Goal: Task Accomplishment & Management: Manage account settings

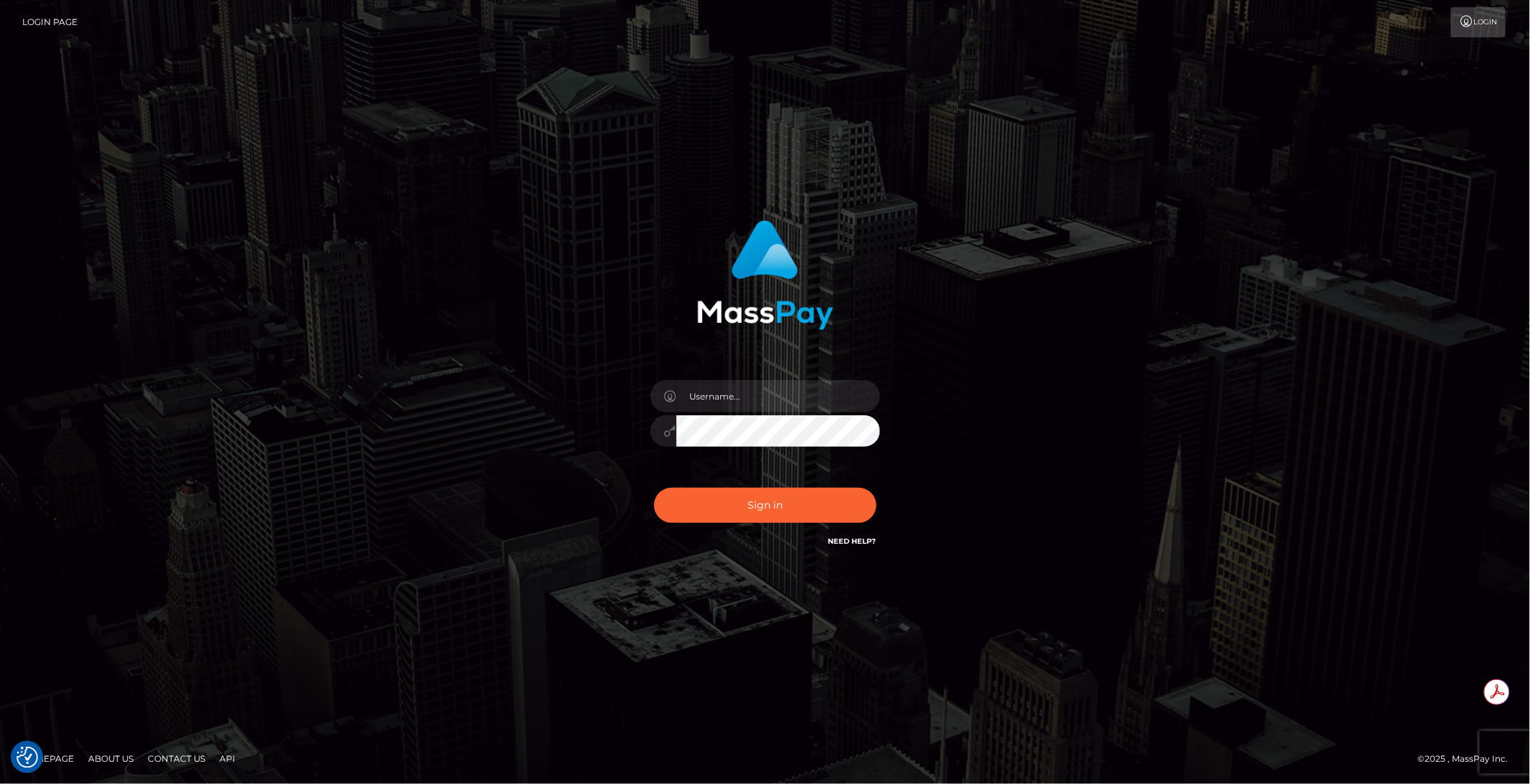
click at [860, 414] on div at bounding box center [765, 425] width 251 height 110
click at [880, 380] on div at bounding box center [880, 380] width 0 height 0
type input "brentg"
click at [742, 512] on button "Sign in" at bounding box center [765, 506] width 222 height 36
type input "brentg"
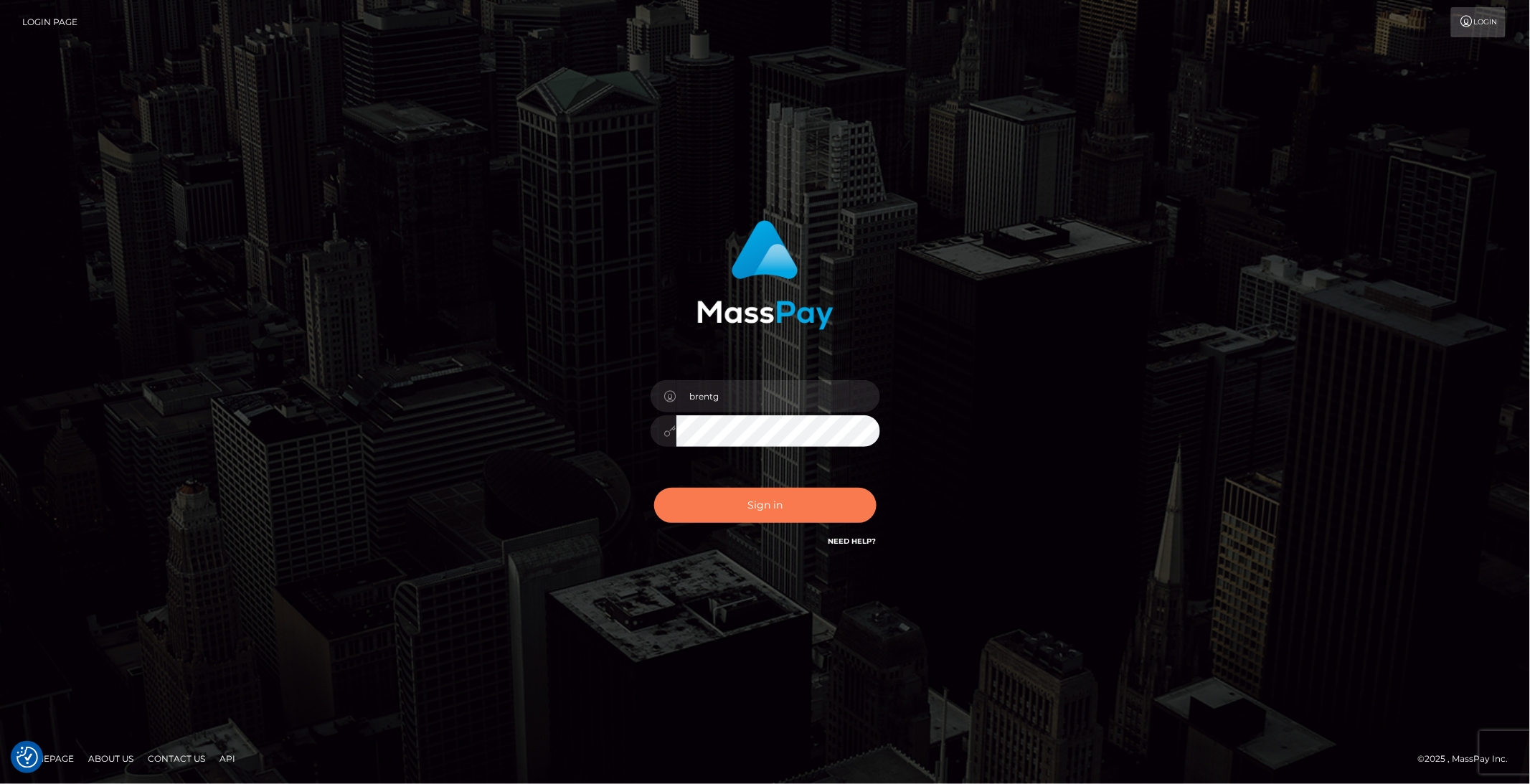
click at [742, 512] on button "Sign in" at bounding box center [765, 506] width 222 height 36
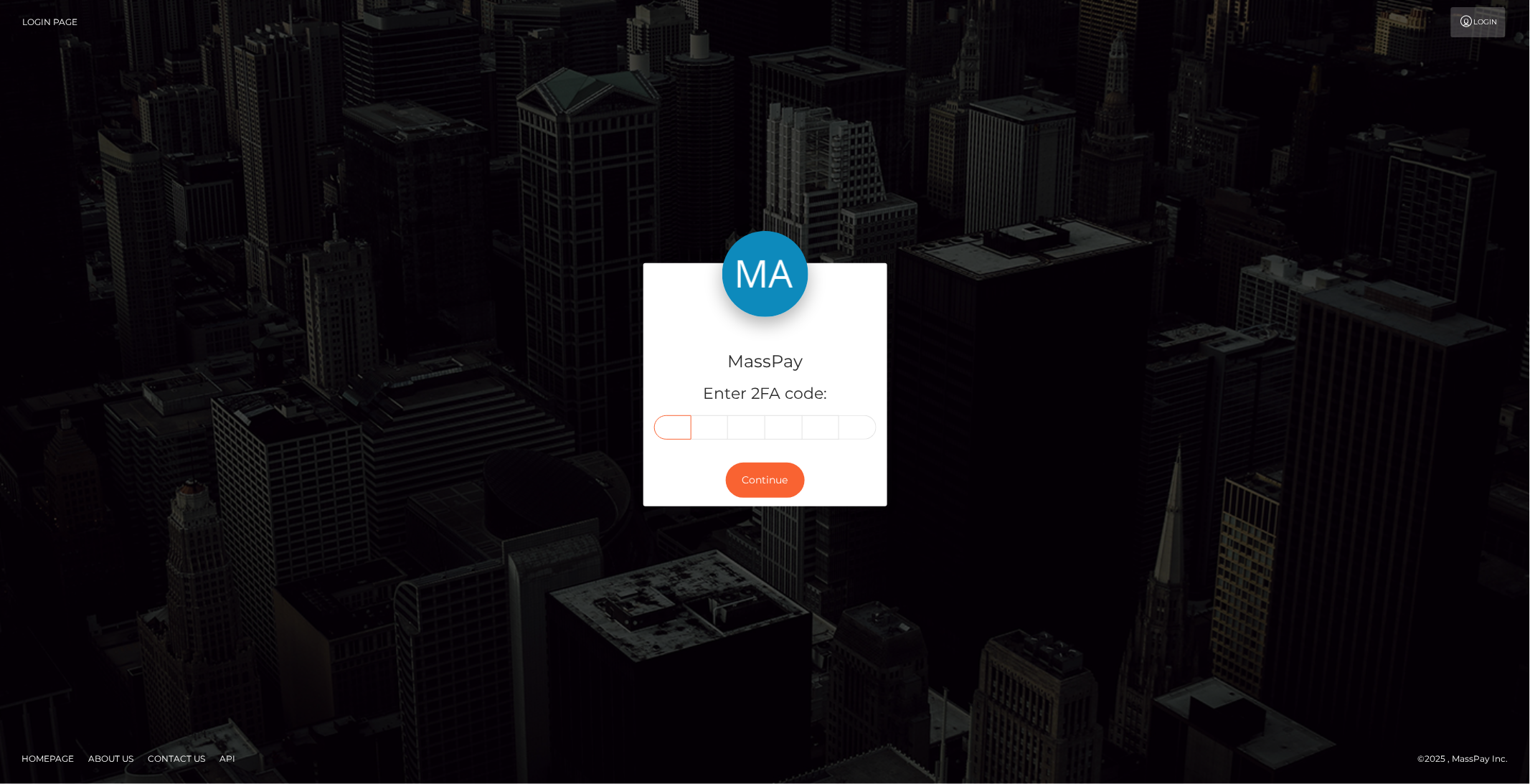
paste input "0"
type input "0"
type input "1"
type input "8"
type input "3"
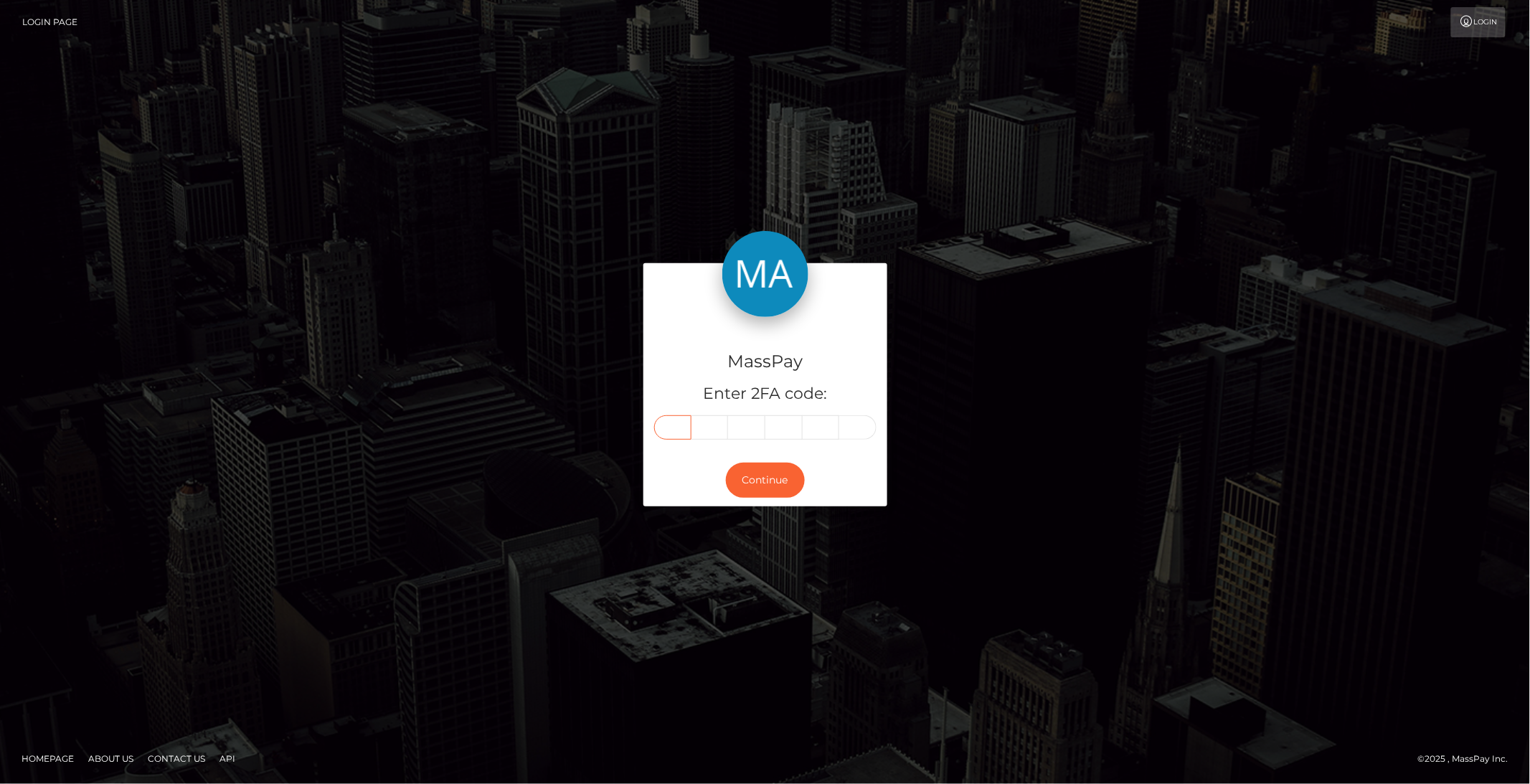
type input "4"
type input "0"
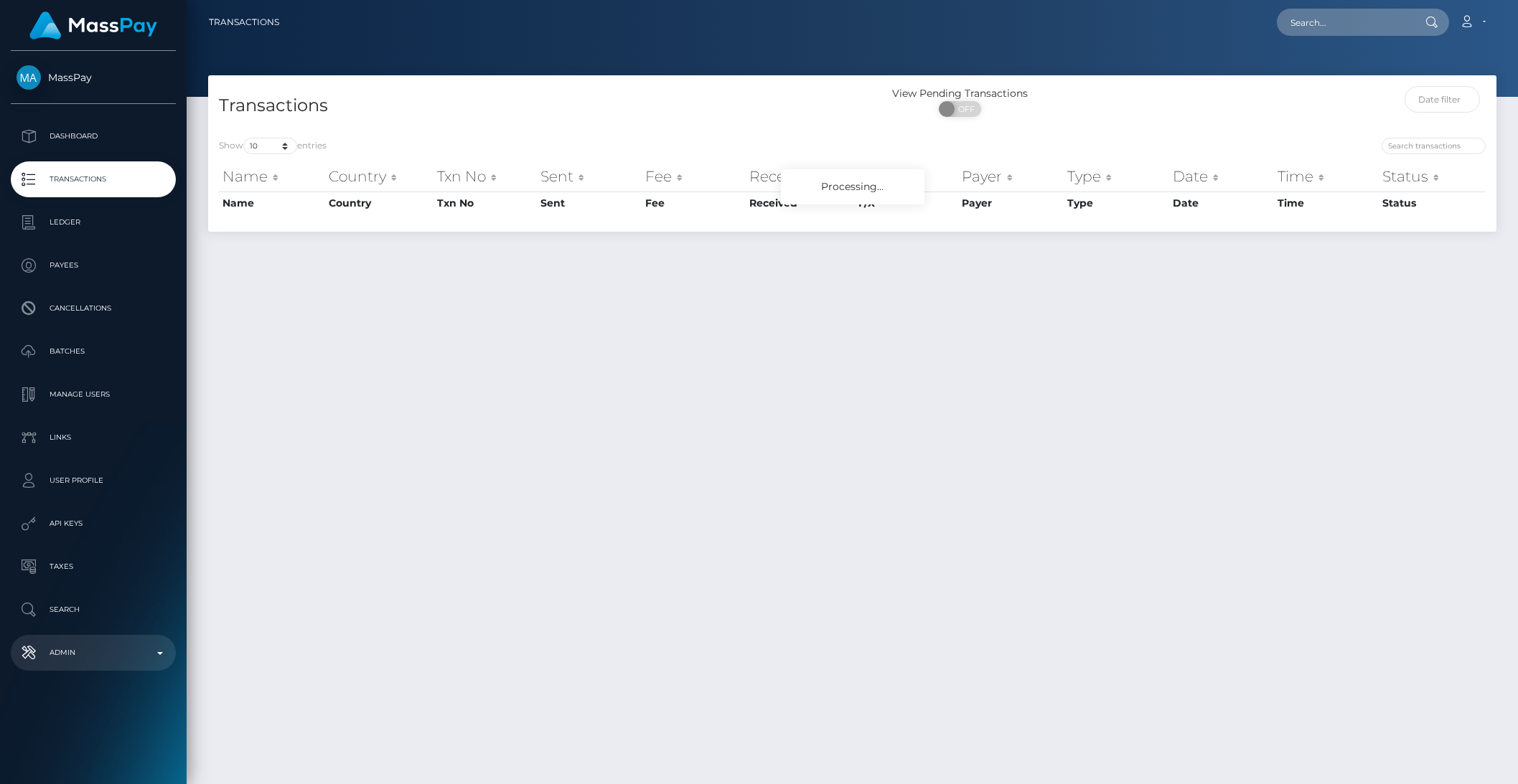
click at [113, 666] on link "Admin" at bounding box center [93, 653] width 165 height 36
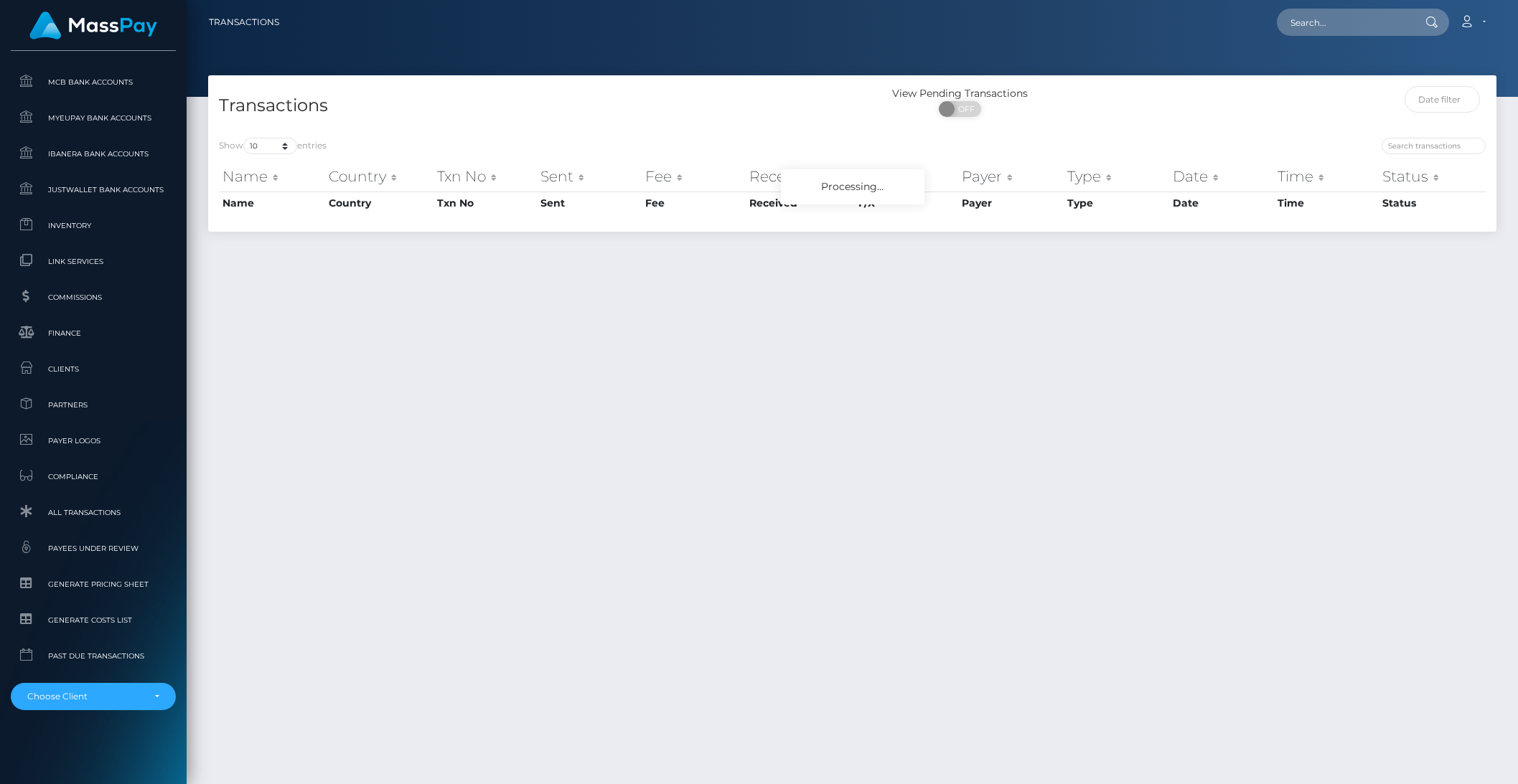
click at [111, 711] on div "MassPay Dashboard Transactions Ledger Payees Cancellations" at bounding box center [93, 415] width 186 height 730
click at [102, 701] on div "Choose Client" at bounding box center [85, 697] width 116 height 12
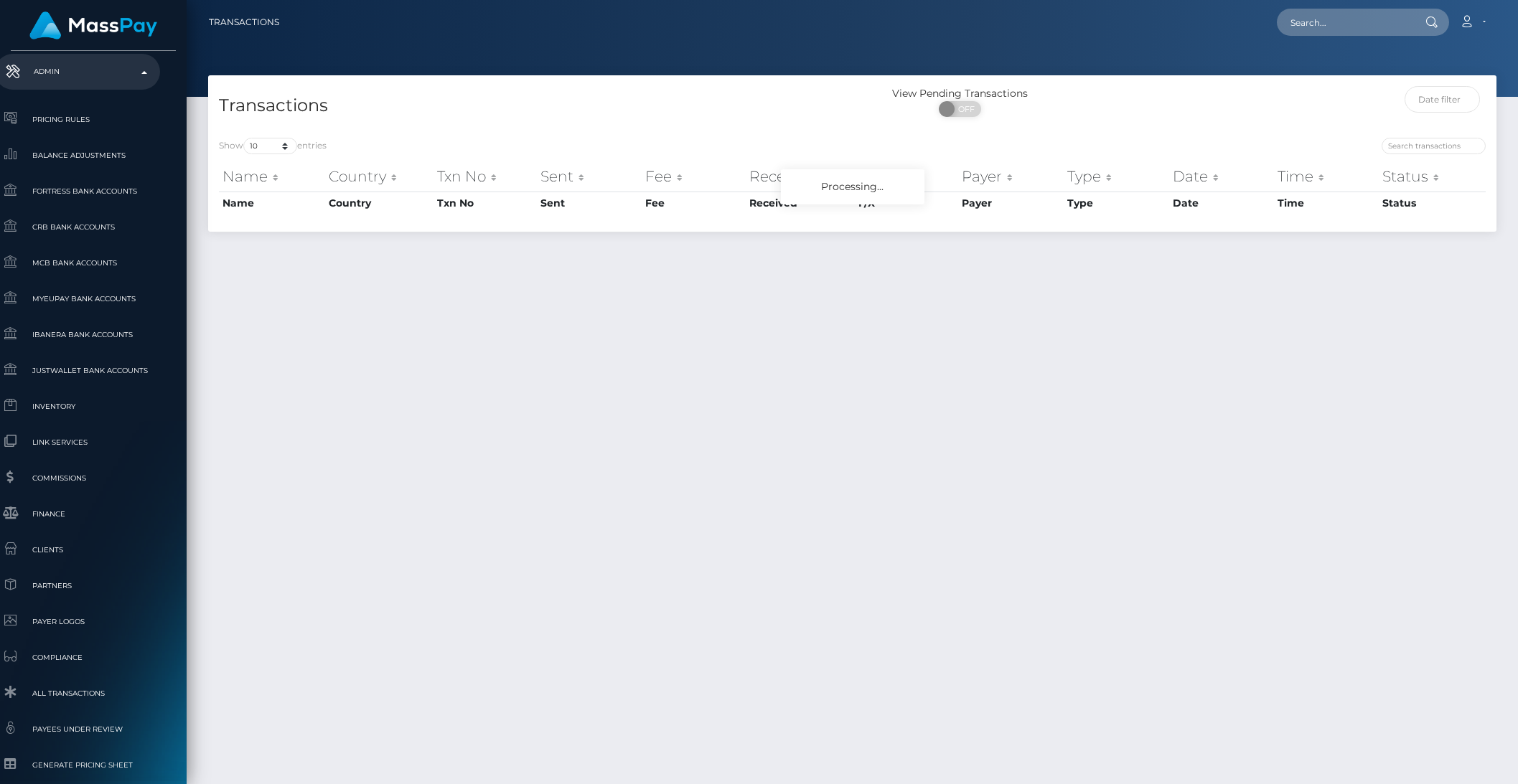
type input "mpw"
select select "263"
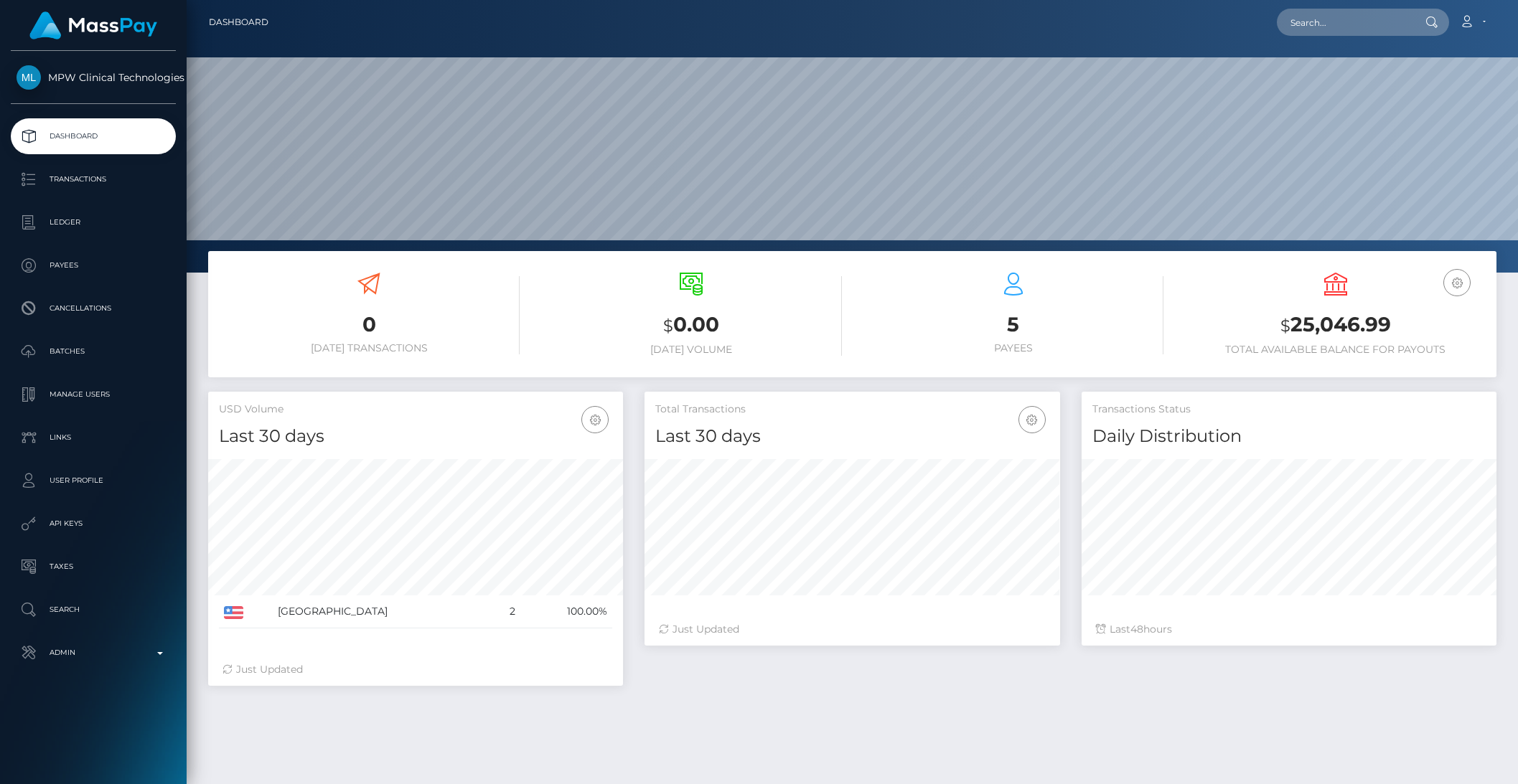
scroll to position [253, 414]
click at [72, 182] on p "Transactions" at bounding box center [93, 178] width 153 height 21
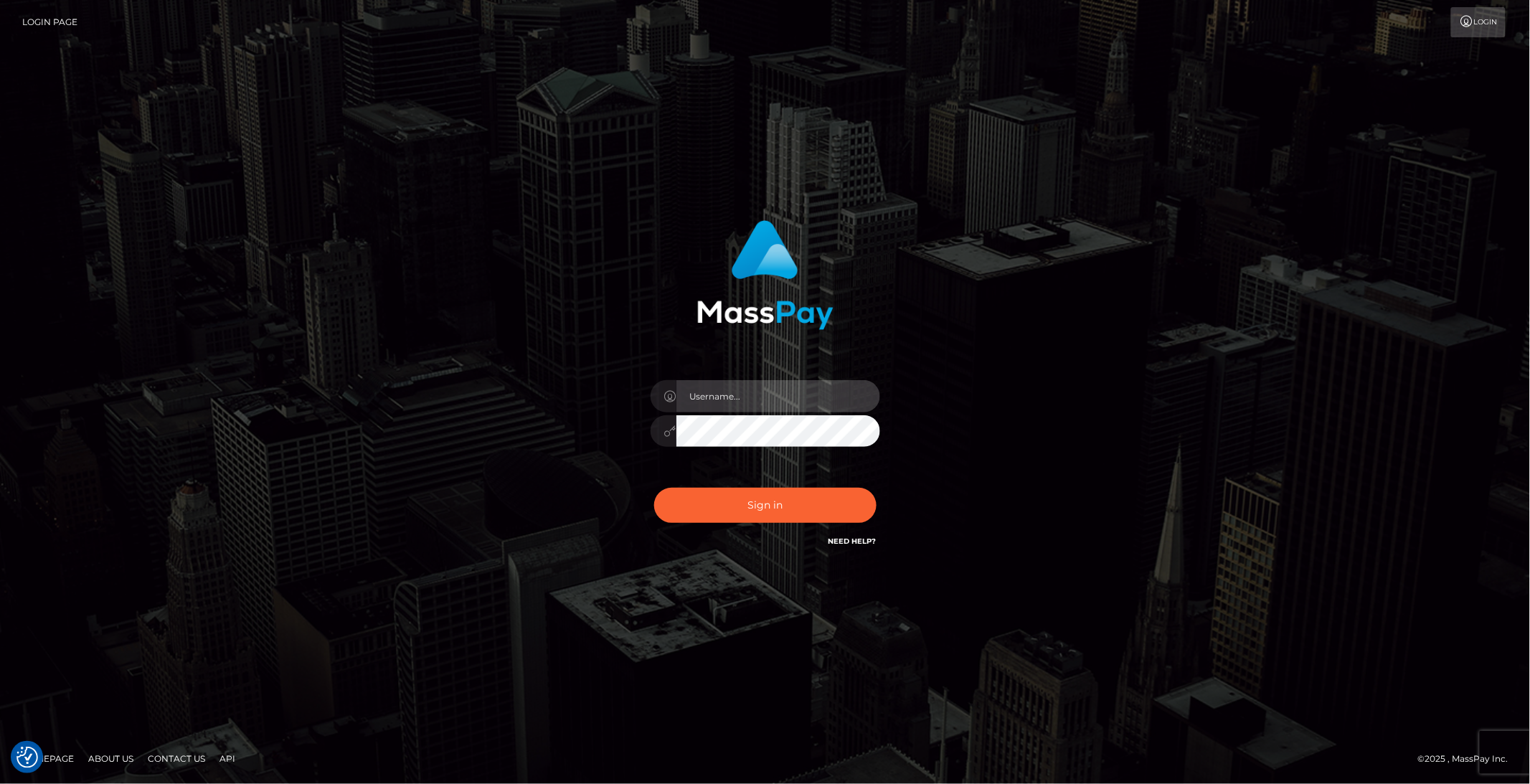
type input "brentg"
